Goal: Information Seeking & Learning: Find specific page/section

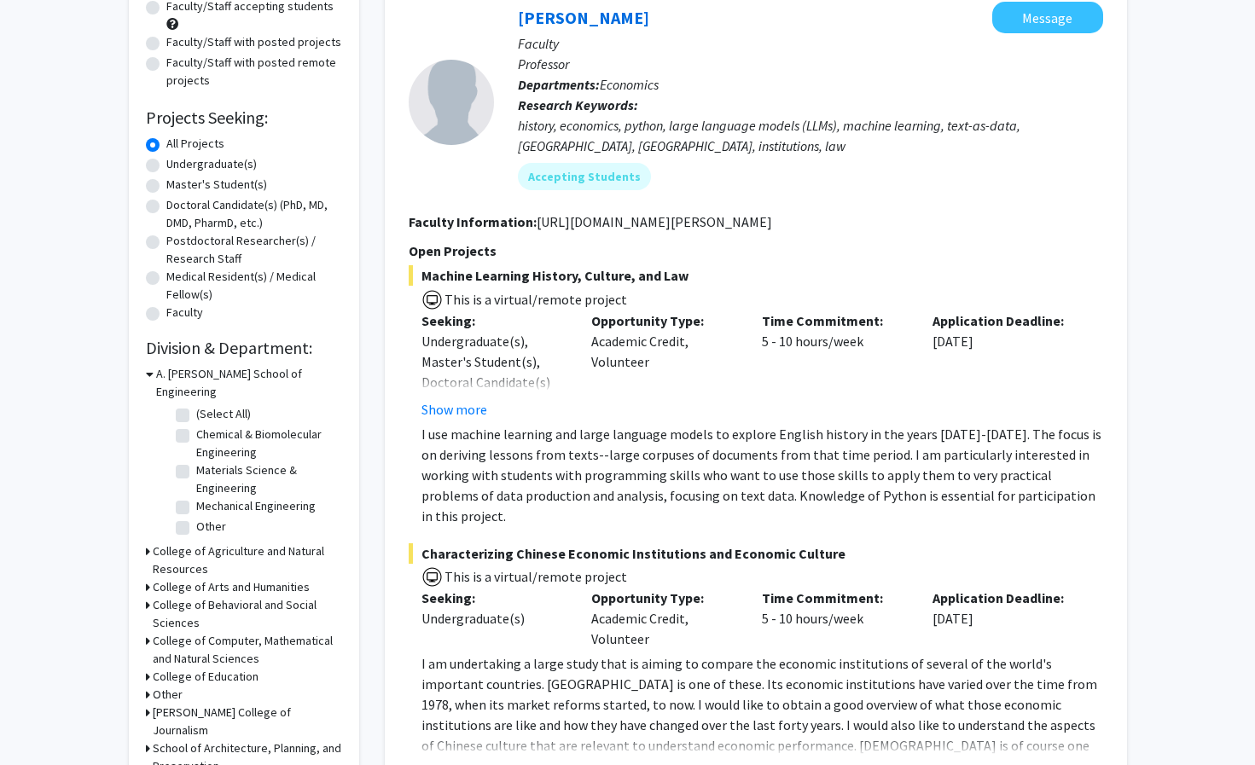
scroll to position [256, 0]
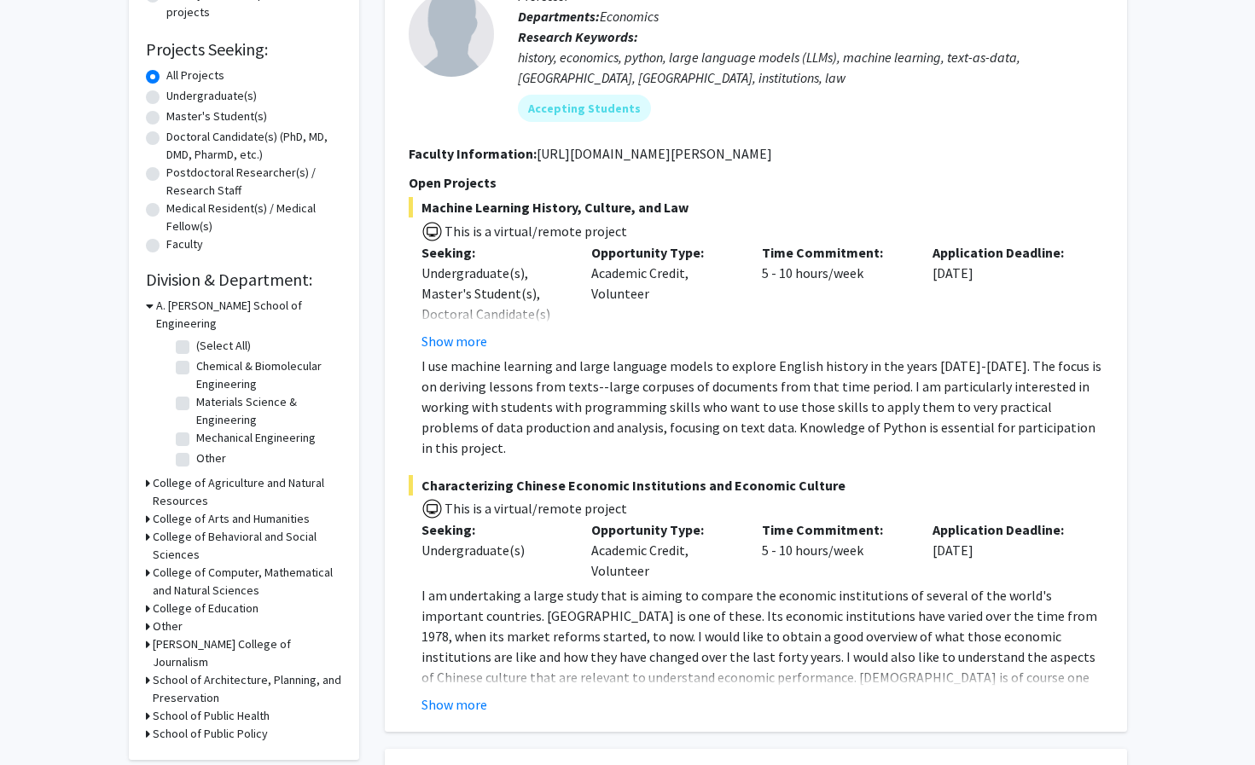
click at [266, 564] on h3 "College of Computer, Mathematical and Natural Sciences" at bounding box center [247, 582] width 189 height 36
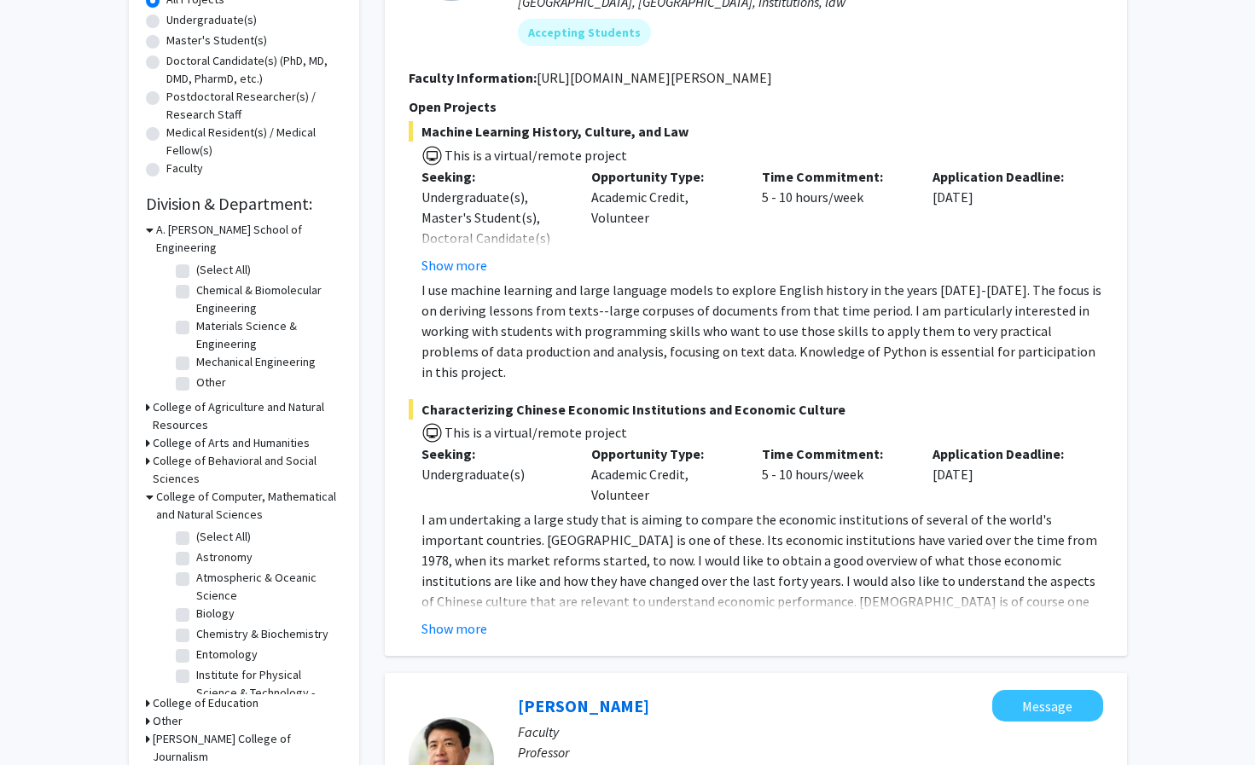
scroll to position [349, 0]
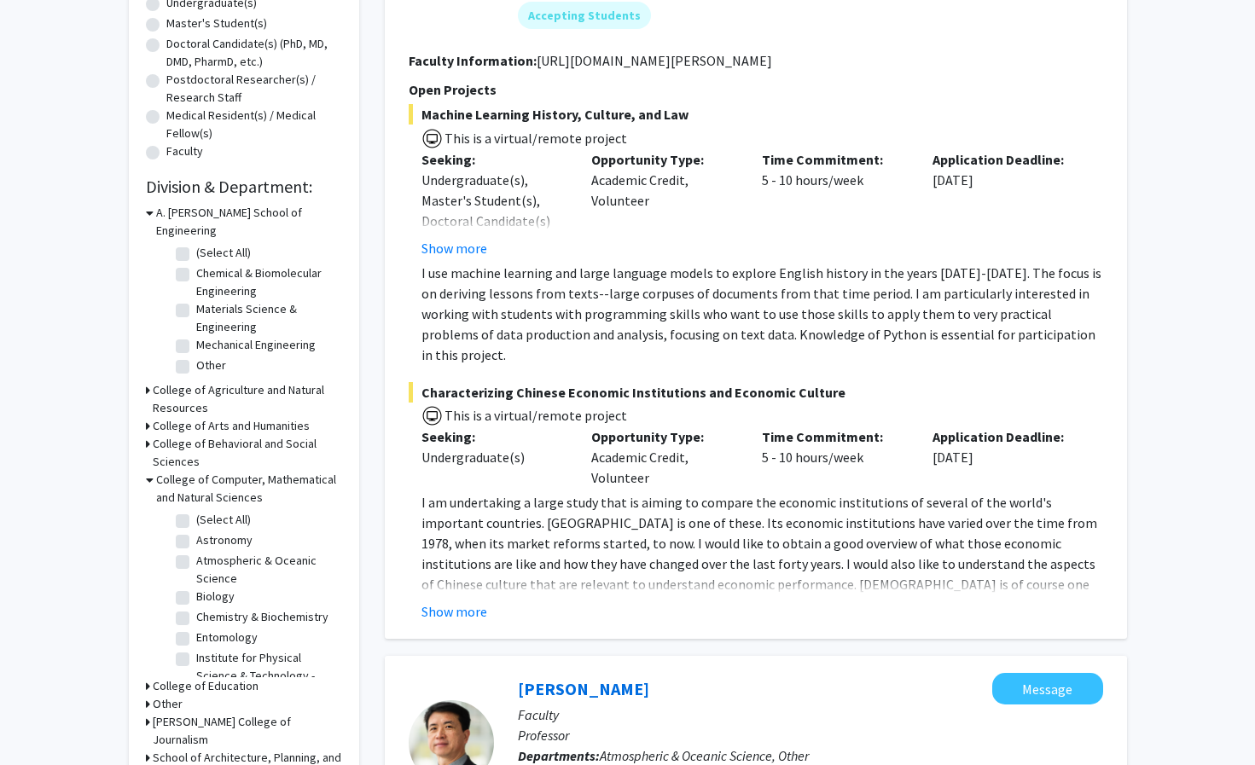
click at [229, 588] on label "Biology" at bounding box center [215, 597] width 38 height 18
click at [207, 588] on input "Biology" at bounding box center [201, 593] width 11 height 11
checkbox input "true"
